Goal: Information Seeking & Learning: Understand process/instructions

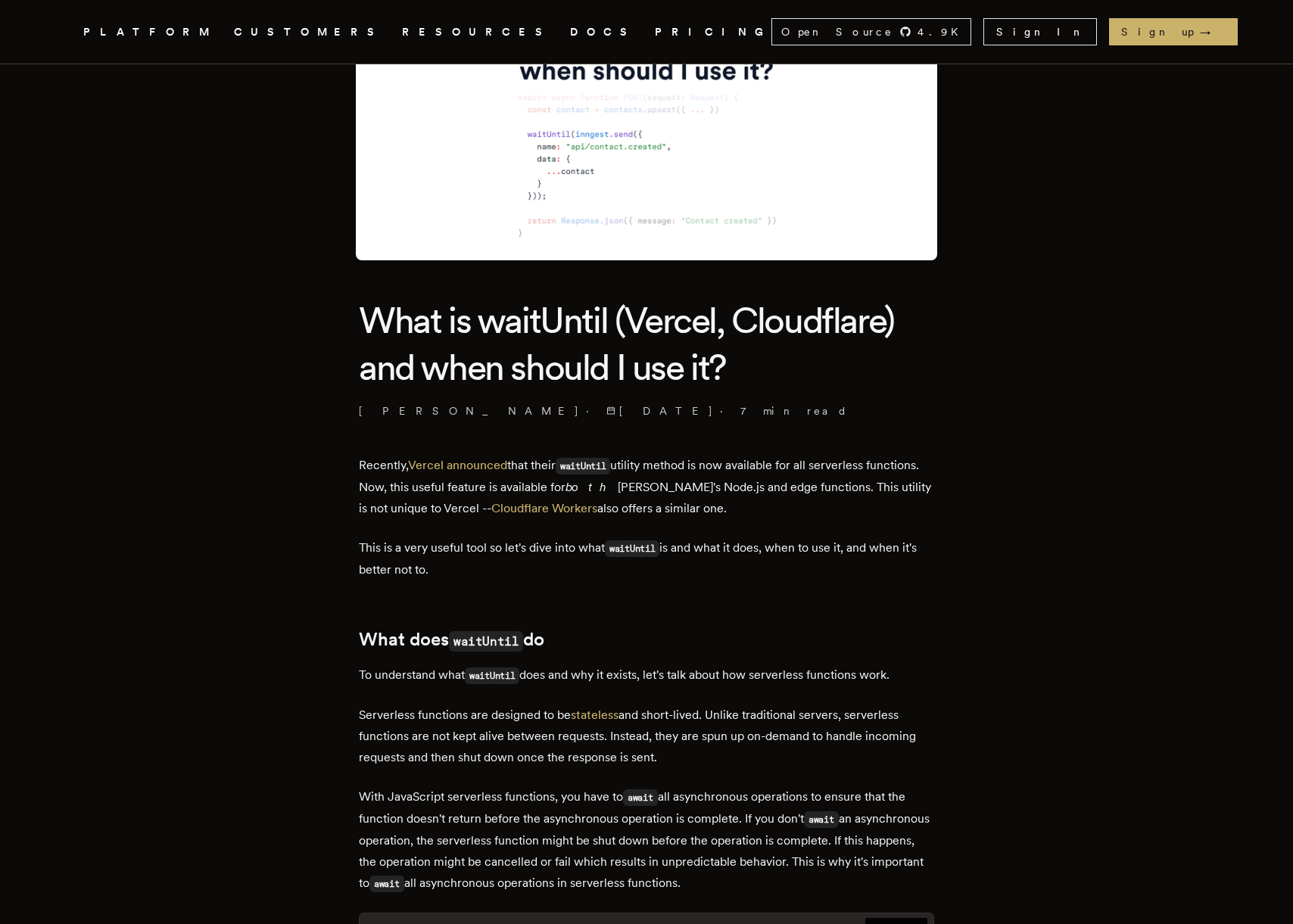
scroll to position [179, 0]
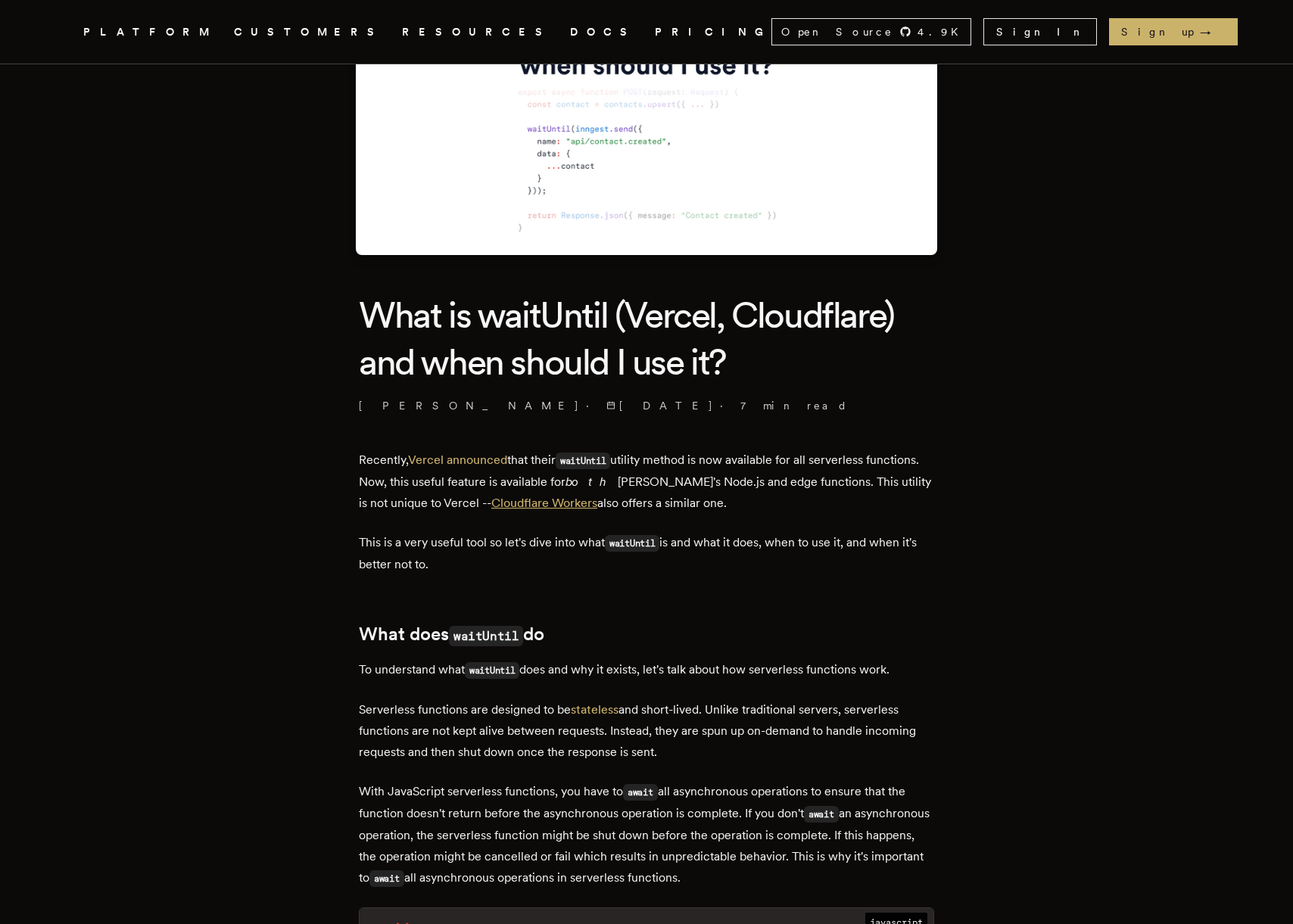
click at [576, 505] on link "Cloudflare Workers" at bounding box center [544, 503] width 106 height 14
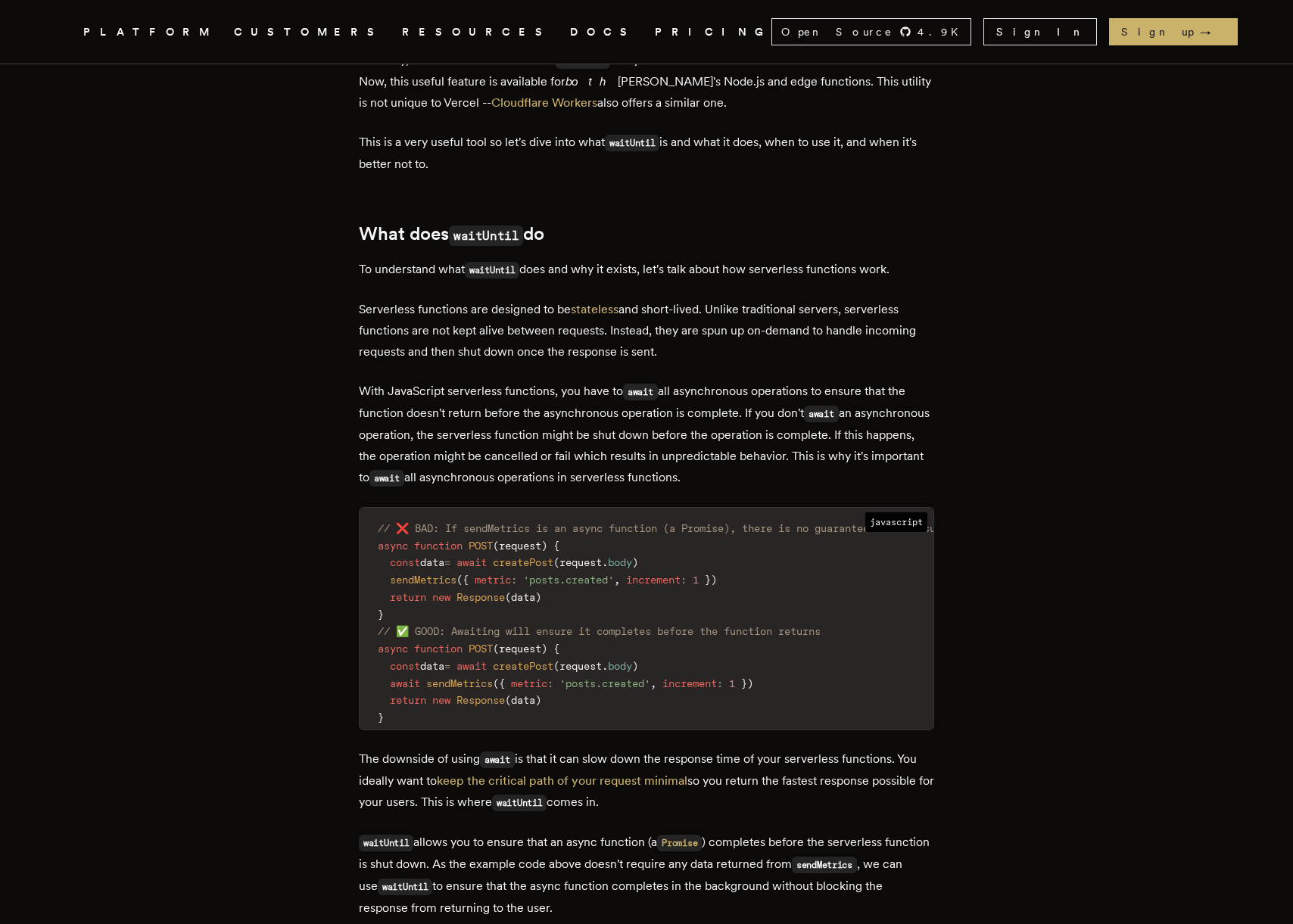
scroll to position [627, 0]
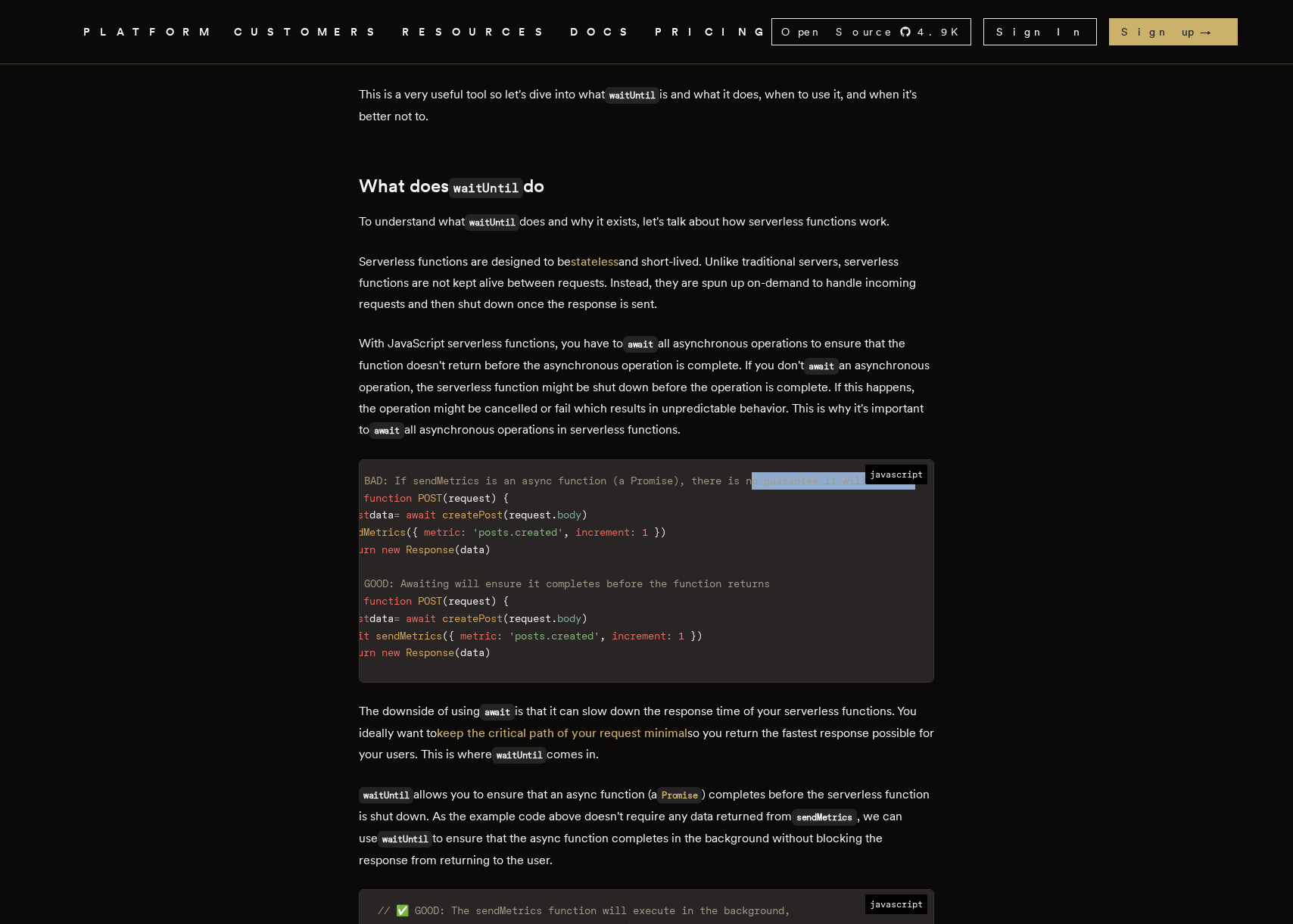
scroll to position [0, 92]
drag, startPoint x: 830, startPoint y: 482, endPoint x: 943, endPoint y: 481, distance: 113.0
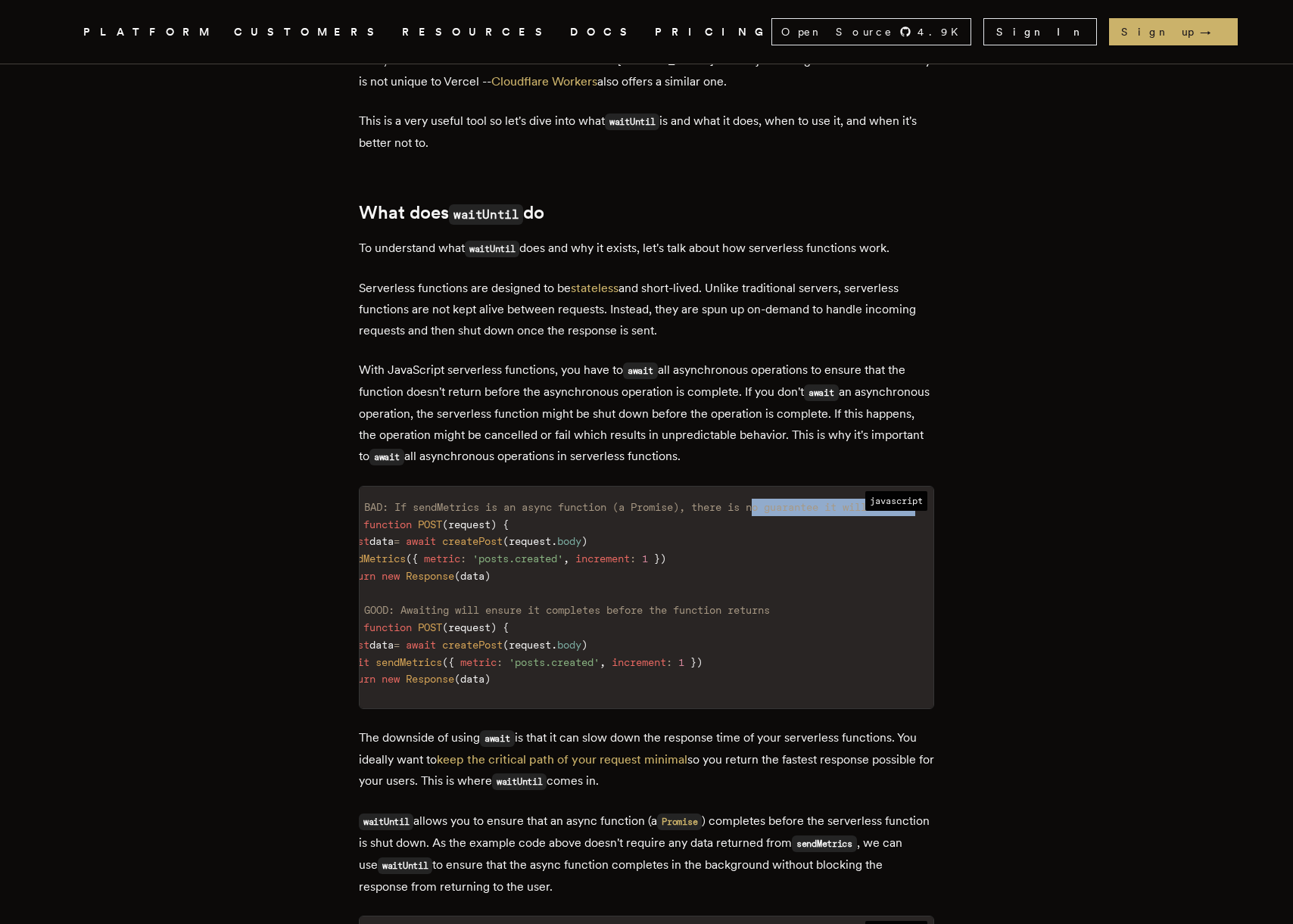
scroll to position [591, 0]
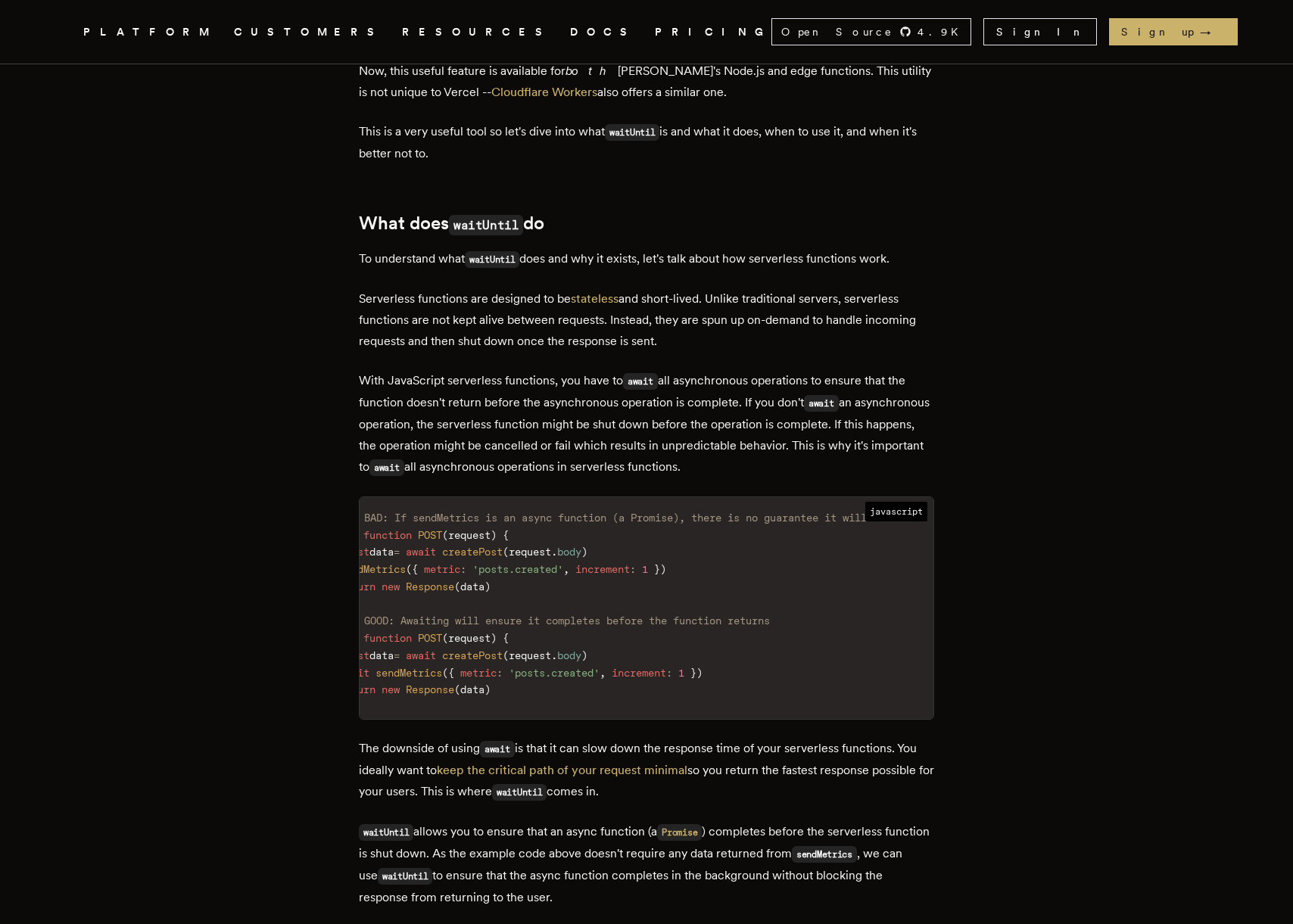
click at [892, 580] on code "// ❌ BAD: If sendMetrics is an async function (a Promise), there is no guarante…" at bounding box center [621, 612] width 624 height 213
drag, startPoint x: 824, startPoint y: 520, endPoint x: 904, endPoint y: 531, distance: 80.8
click at [904, 531] on code "// ❌ BAD: If sendMetrics is an async function (a Promise), there is no guarante…" at bounding box center [621, 612] width 624 height 213
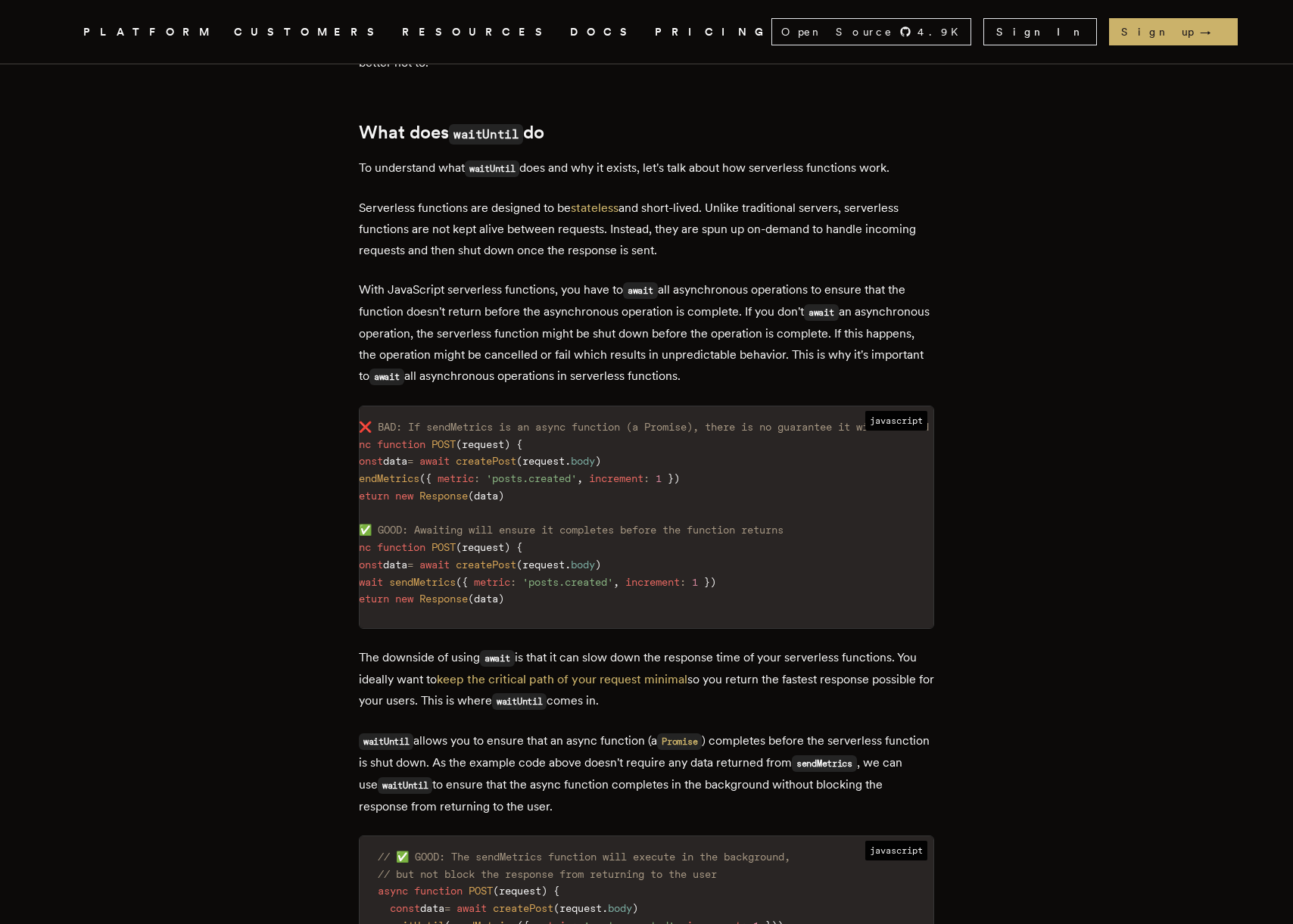
scroll to position [0, 0]
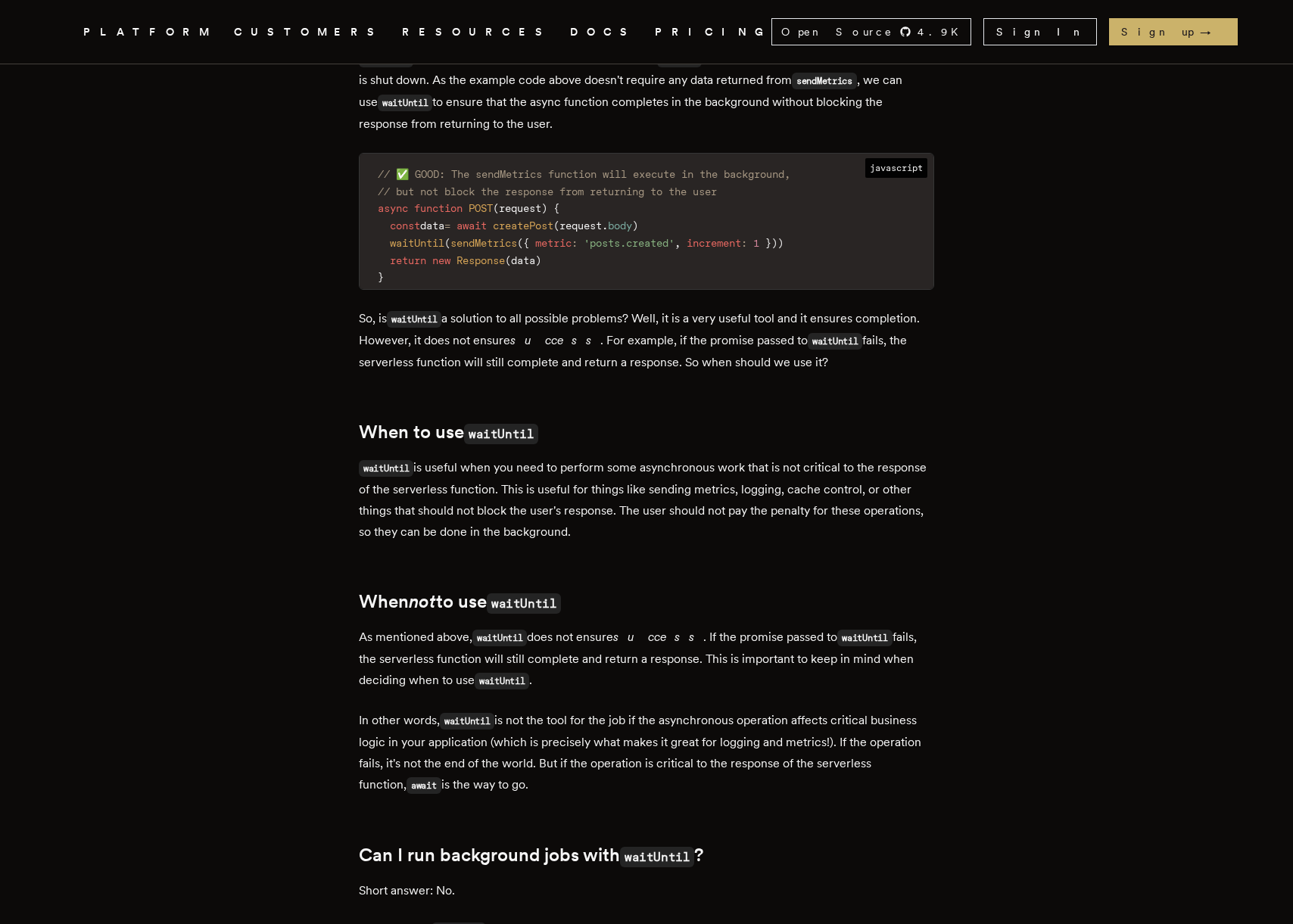
scroll to position [1225, 0]
